Goal: Find specific page/section: Find specific page/section

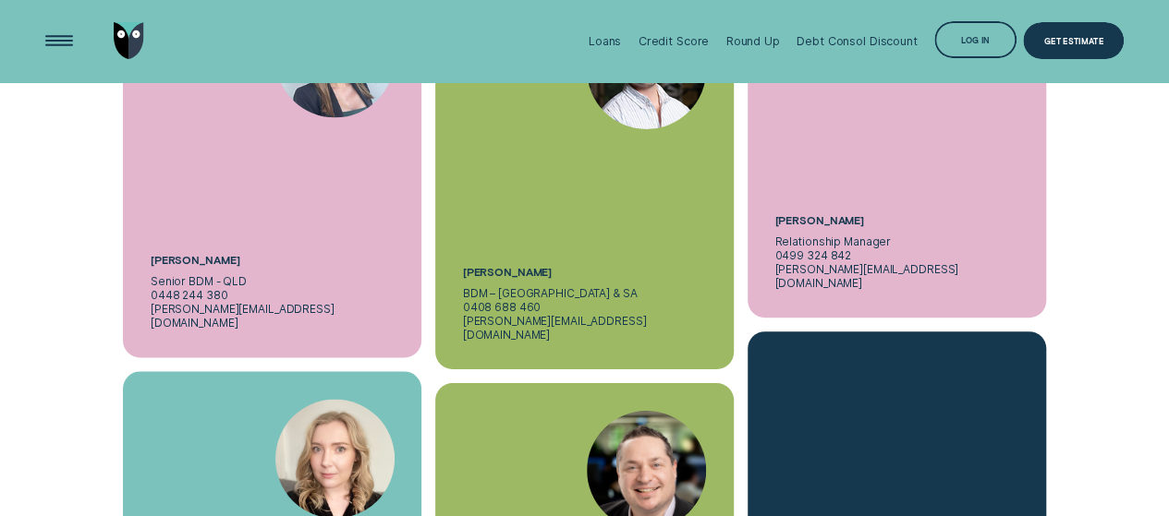
scroll to position [4527, 0]
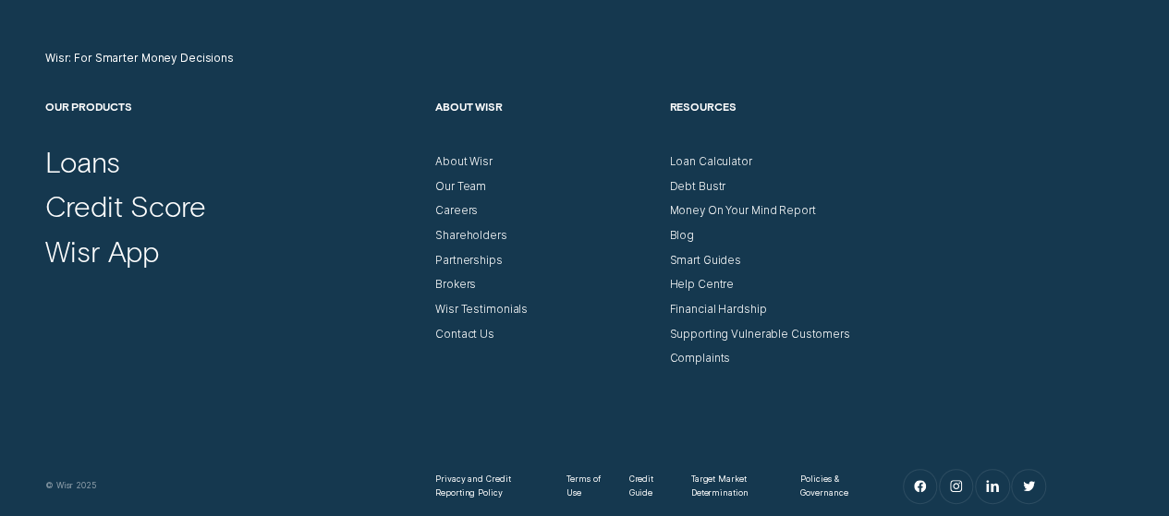
scroll to position [5358, 0]
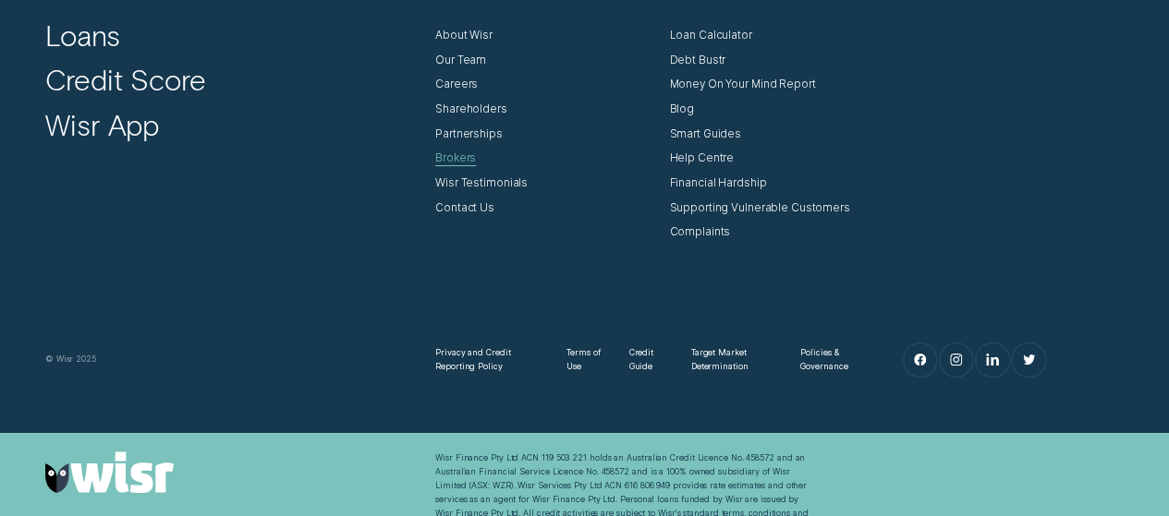
click at [461, 154] on div "Brokers" at bounding box center [455, 159] width 41 height 14
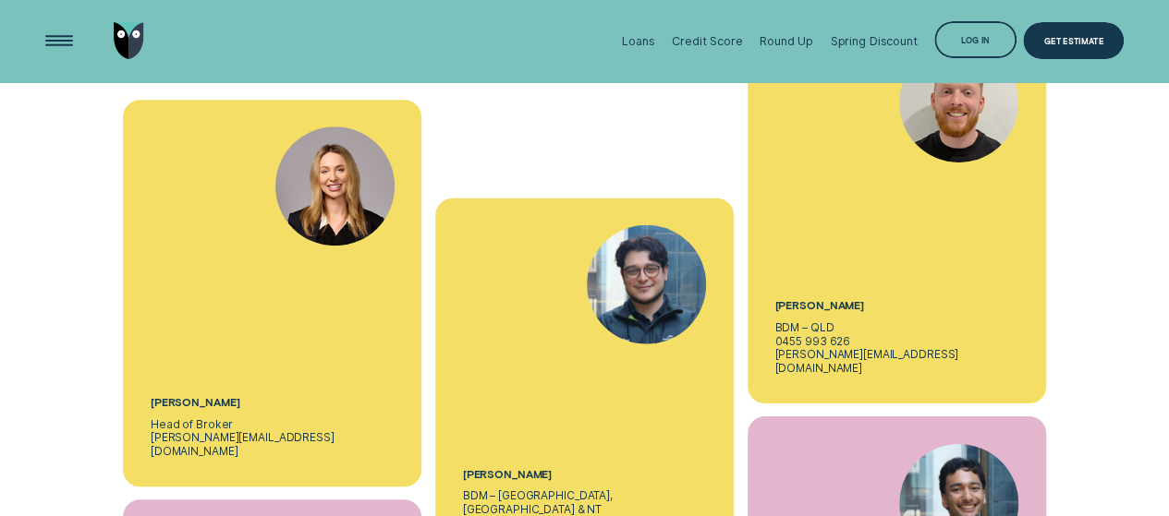
scroll to position [4157, 0]
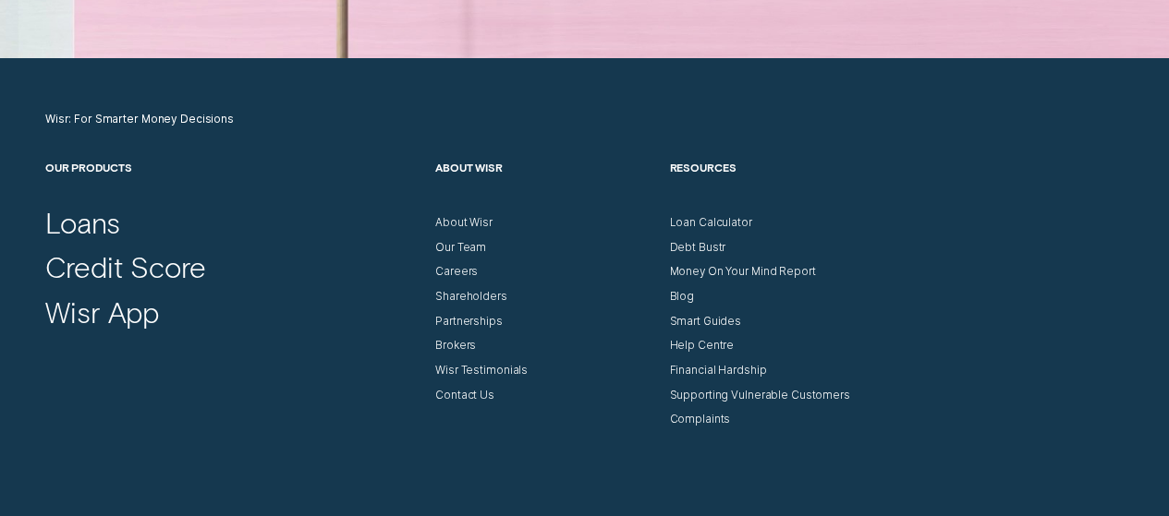
scroll to position [5209, 0]
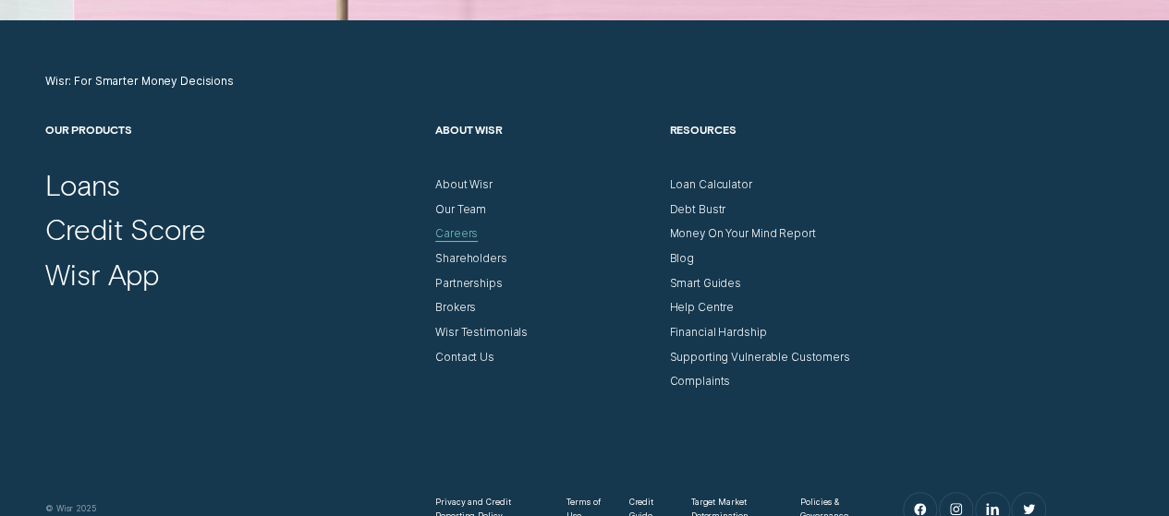
click at [460, 232] on div "Careers" at bounding box center [456, 234] width 42 height 14
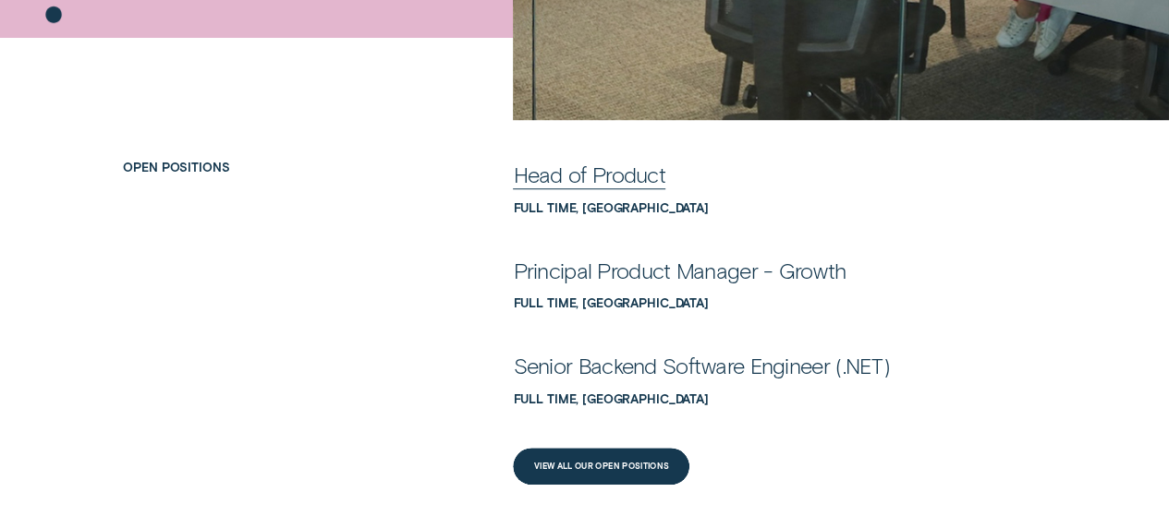
scroll to position [647, 0]
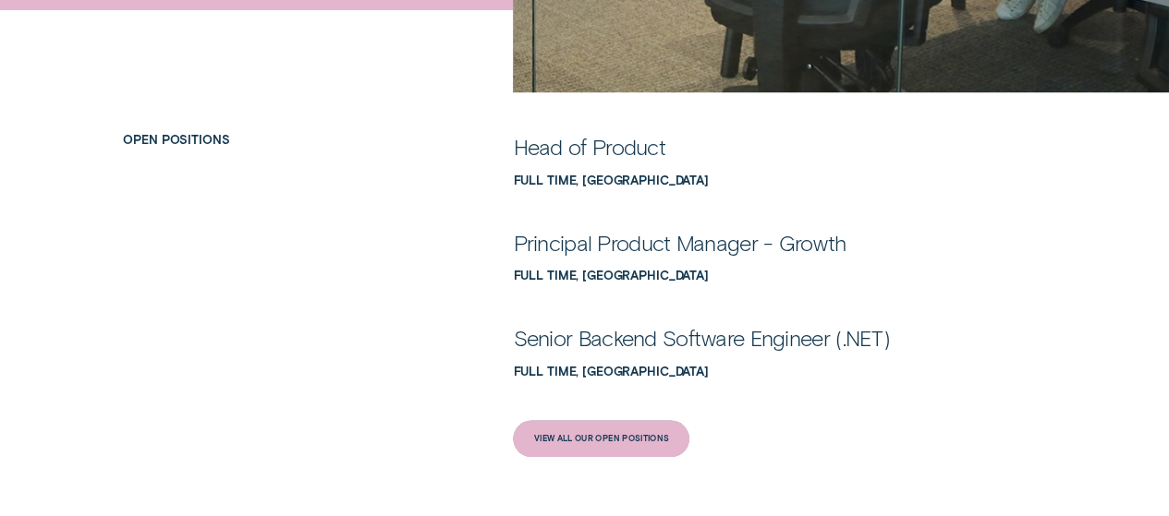
click at [619, 441] on div "View All Our Open Positions" at bounding box center [602, 438] width 136 height 7
